Goal: Find specific page/section

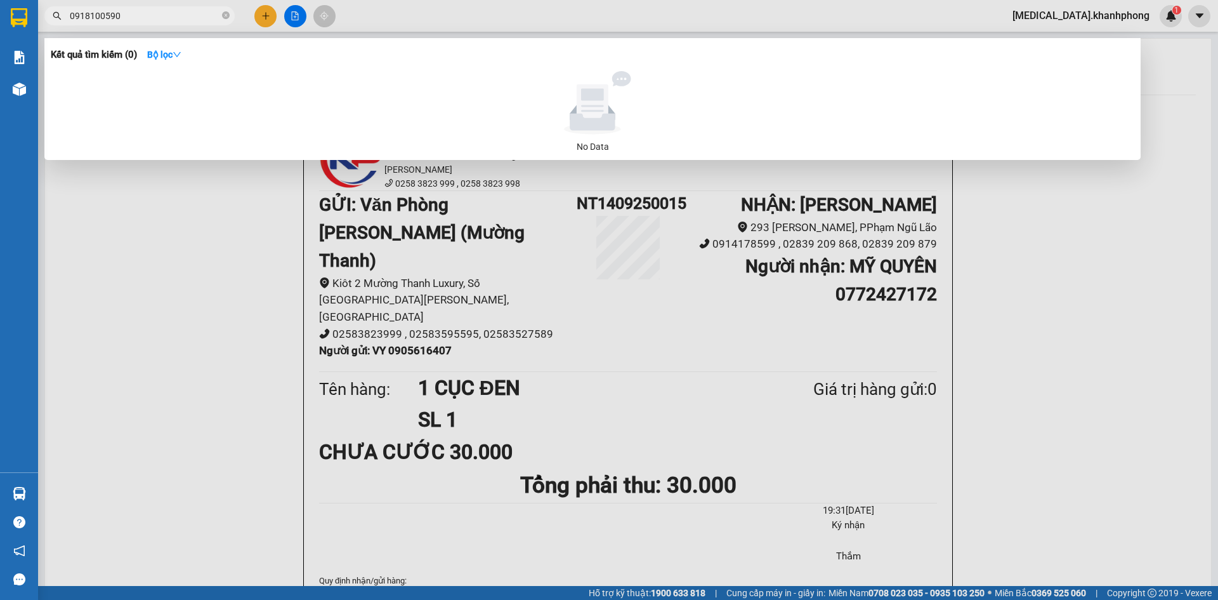
click at [214, 279] on div at bounding box center [609, 300] width 1218 height 600
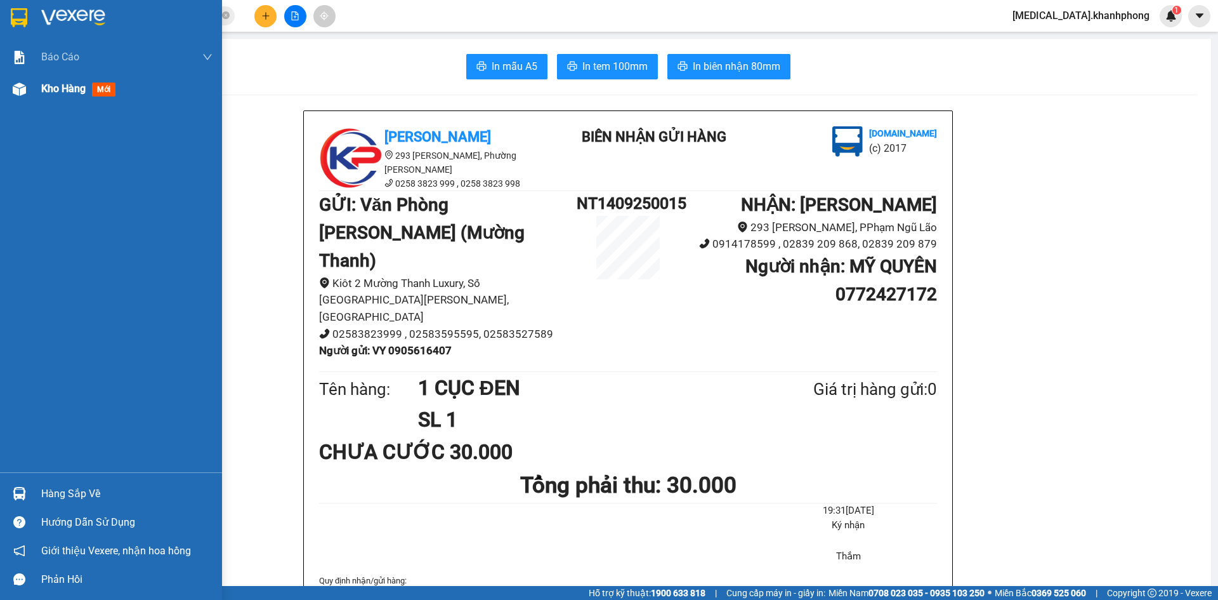
click at [34, 84] on div "Kho hàng mới" at bounding box center [111, 89] width 222 height 32
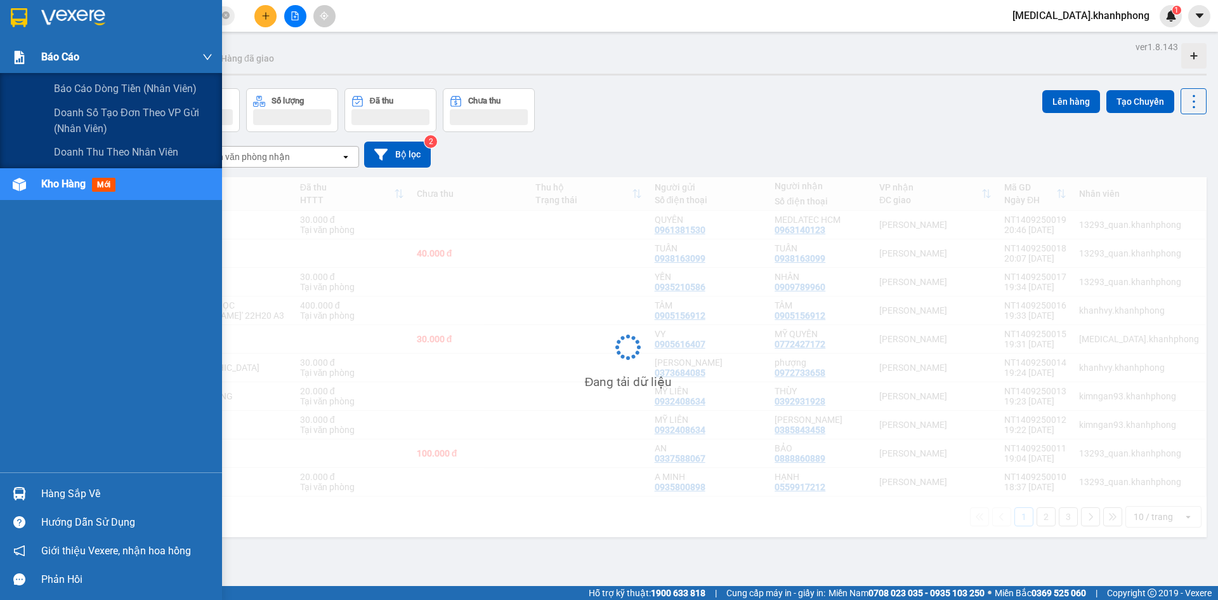
click at [134, 53] on div "Báo cáo" at bounding box center [126, 57] width 171 height 32
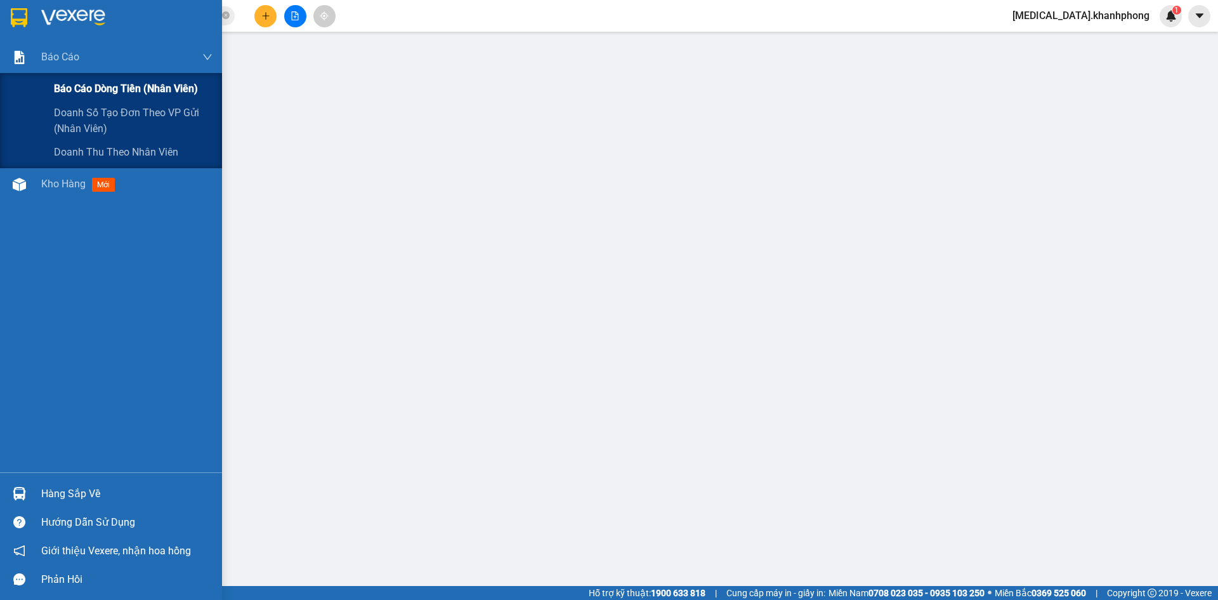
click at [135, 95] on span "Báo cáo dòng tiền (nhân viên)" at bounding box center [126, 89] width 144 height 16
